Goal: Navigation & Orientation: Find specific page/section

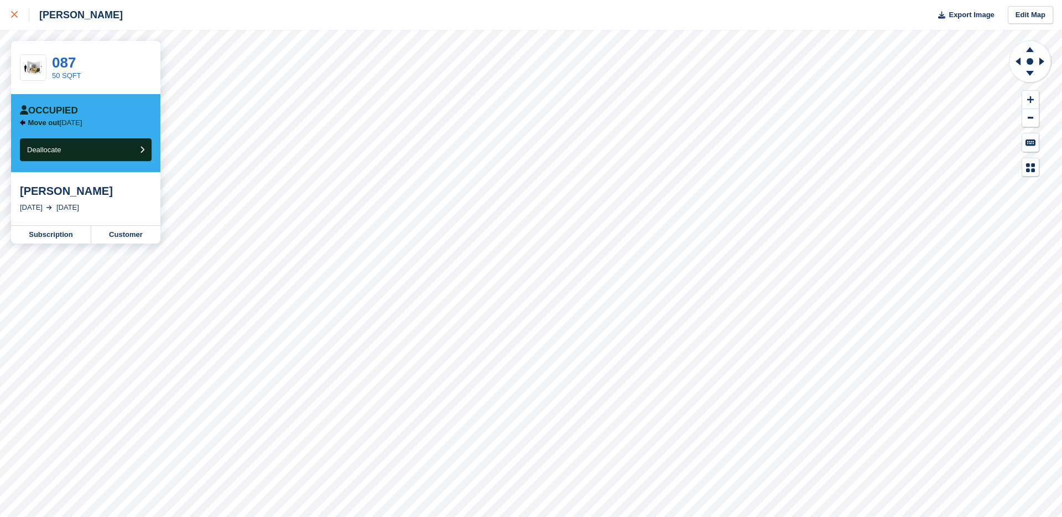
click at [11, 12] on icon at bounding box center [14, 14] width 7 height 7
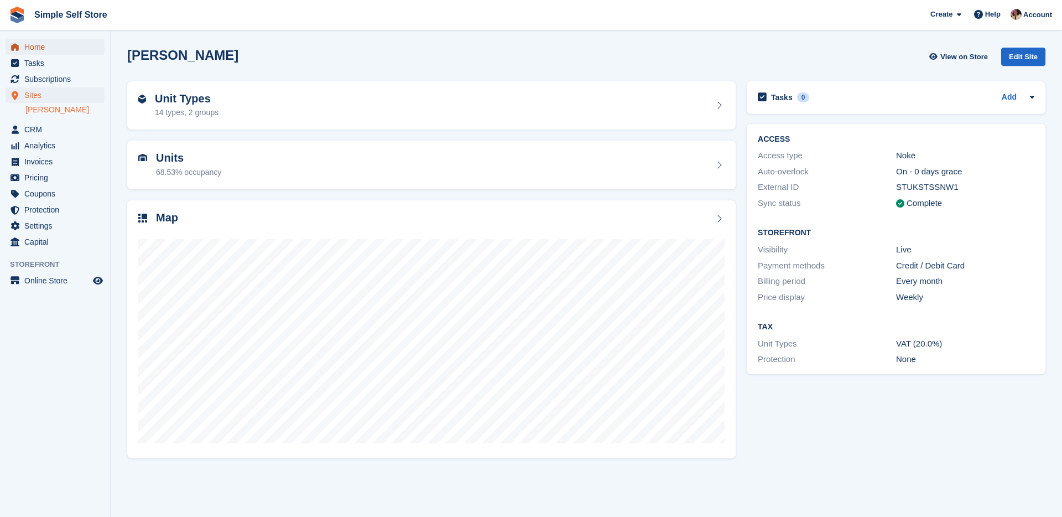
click at [40, 51] on span "Home" at bounding box center [57, 46] width 66 height 15
